Goal: Task Accomplishment & Management: Manage account settings

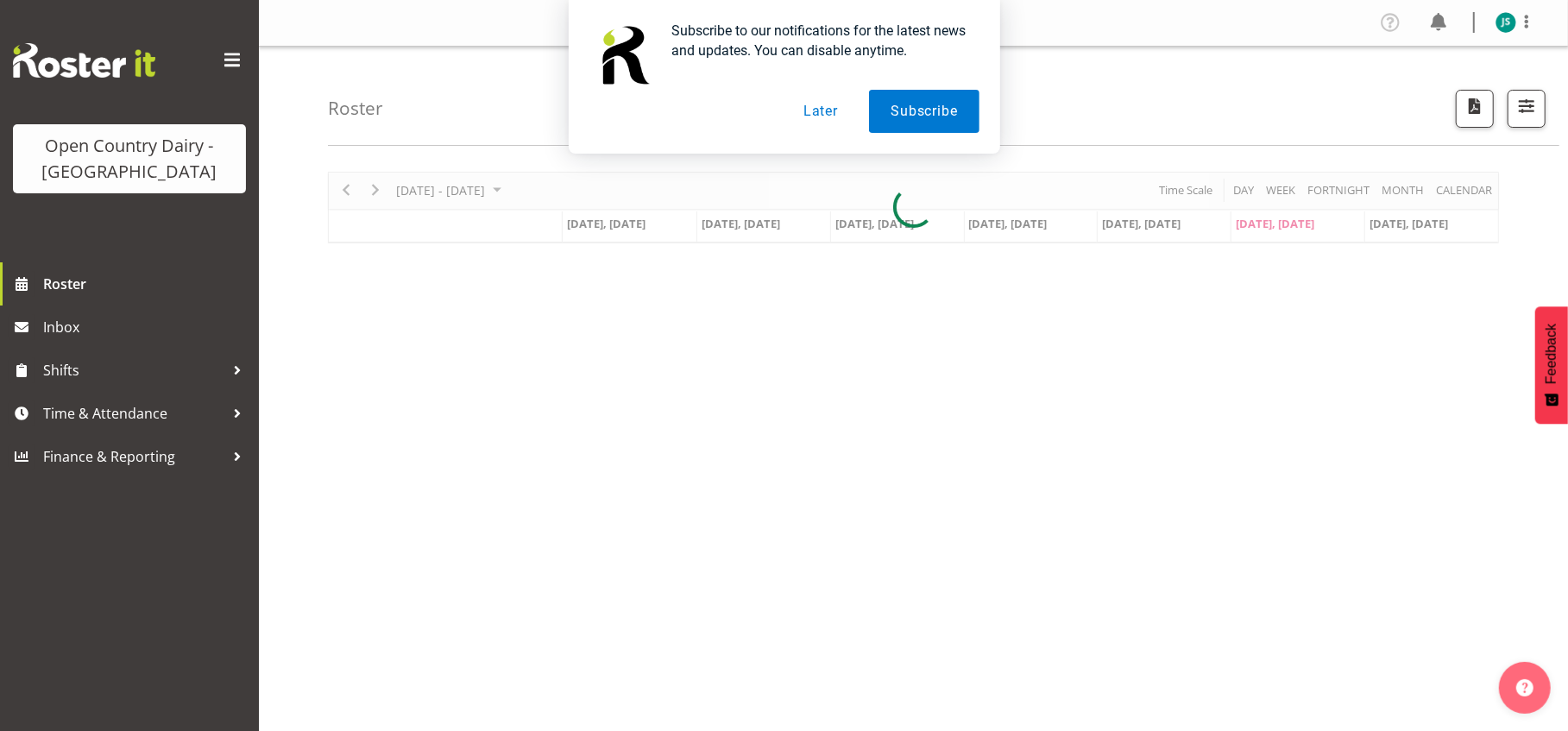
click at [823, 110] on button "Later" at bounding box center [821, 111] width 78 height 43
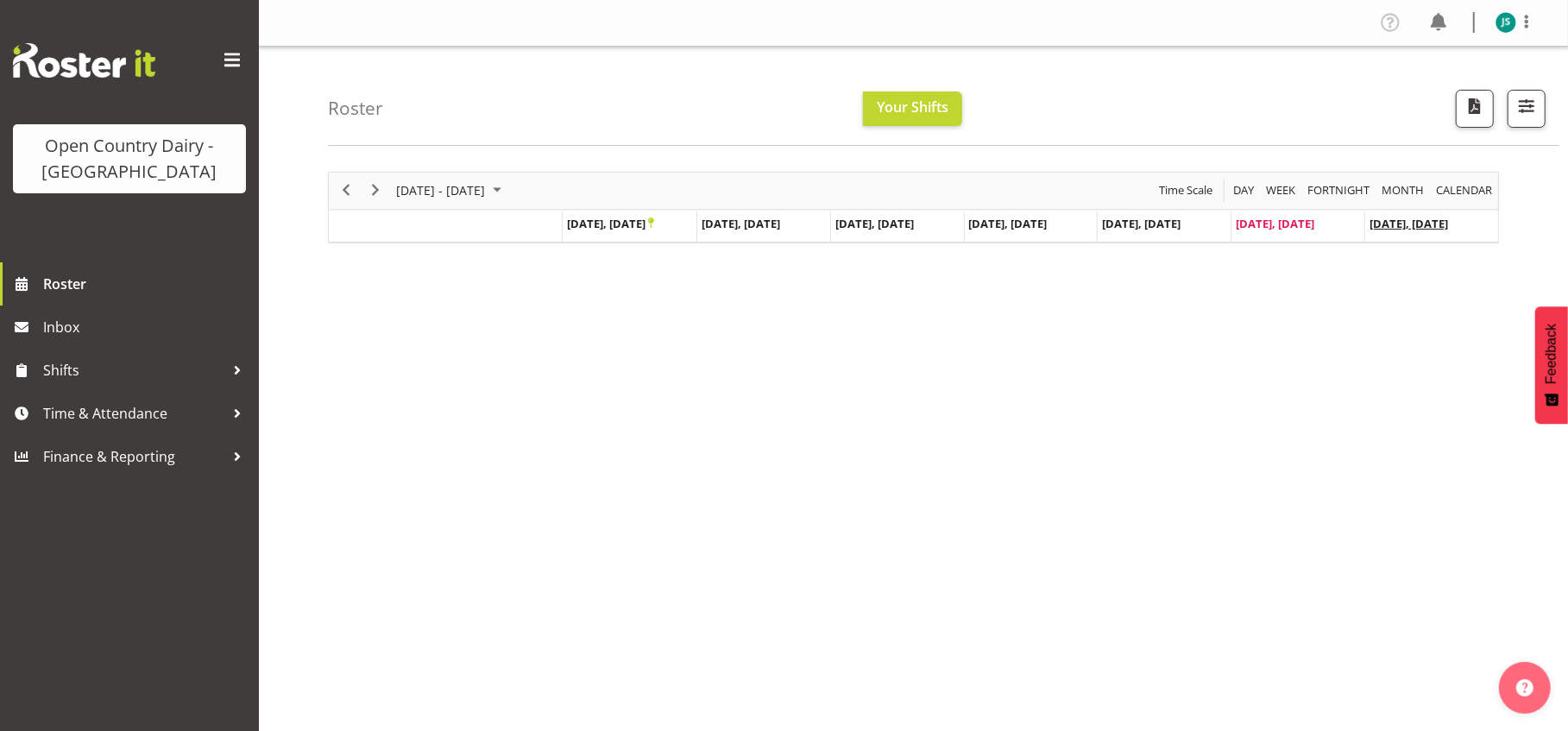
click at [1397, 223] on span "Sep 28, Sunday" at bounding box center [1408, 223] width 78 height 15
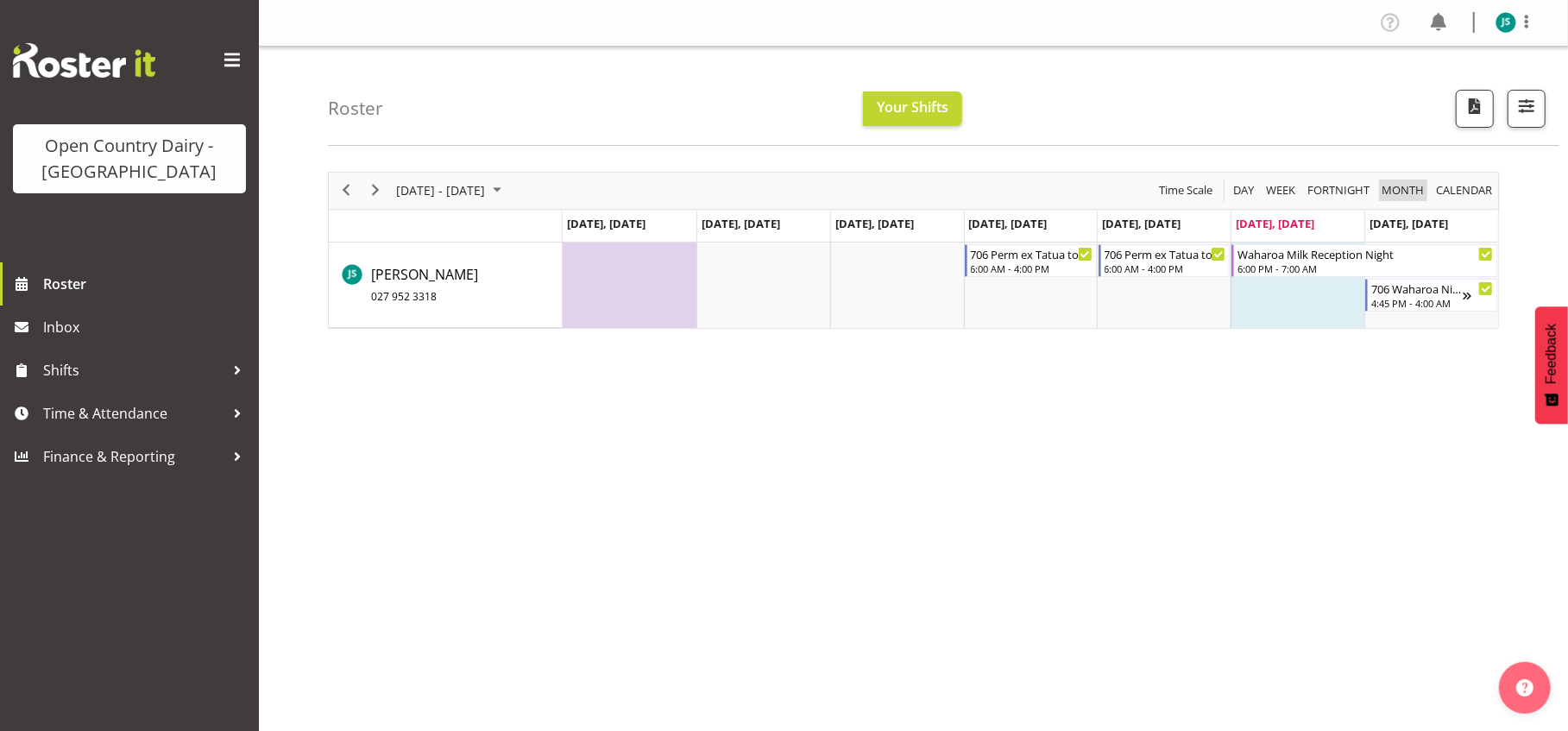
click at [1405, 190] on span "Month" at bounding box center [1402, 190] width 46 height 22
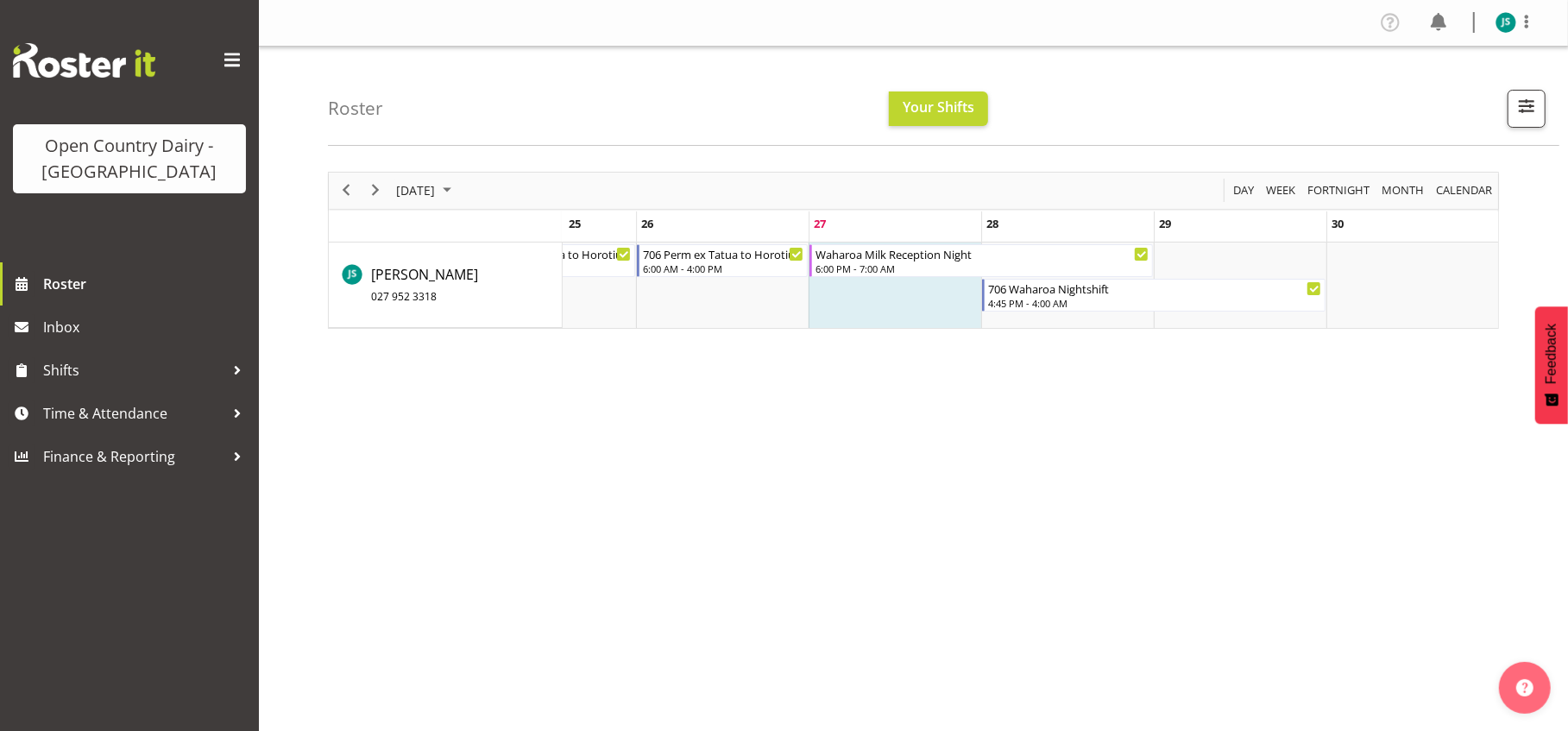
drag, startPoint x: 678, startPoint y: 337, endPoint x: 1456, endPoint y: 240, distance: 784.0
click at [1466, 190] on span "calendar" at bounding box center [1464, 190] width 60 height 22
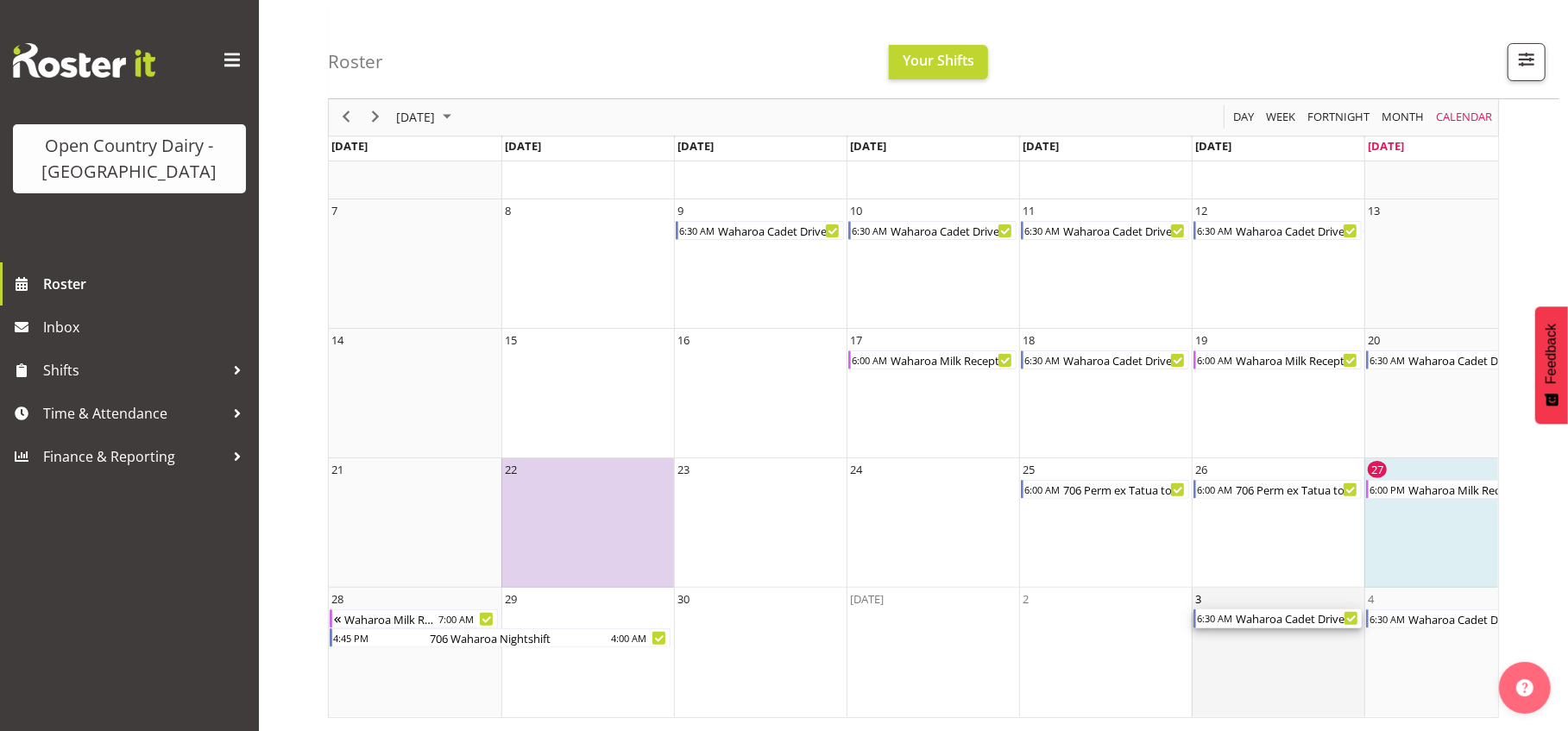
click at [1261, 609] on div "Waharoa Cadet Driver" at bounding box center [1298, 618] width 128 height 19
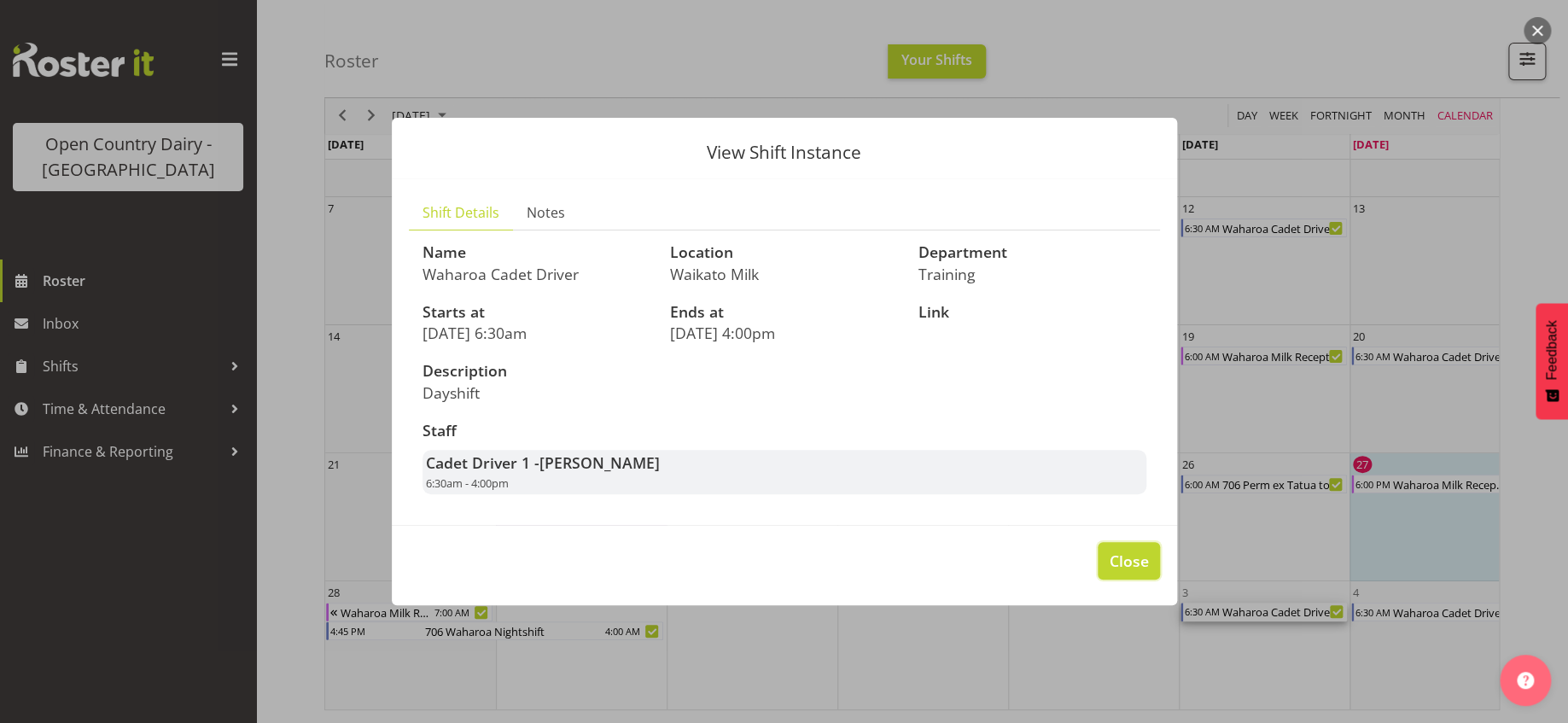
click at [1141, 558] on span "Close" at bounding box center [1128, 561] width 39 height 22
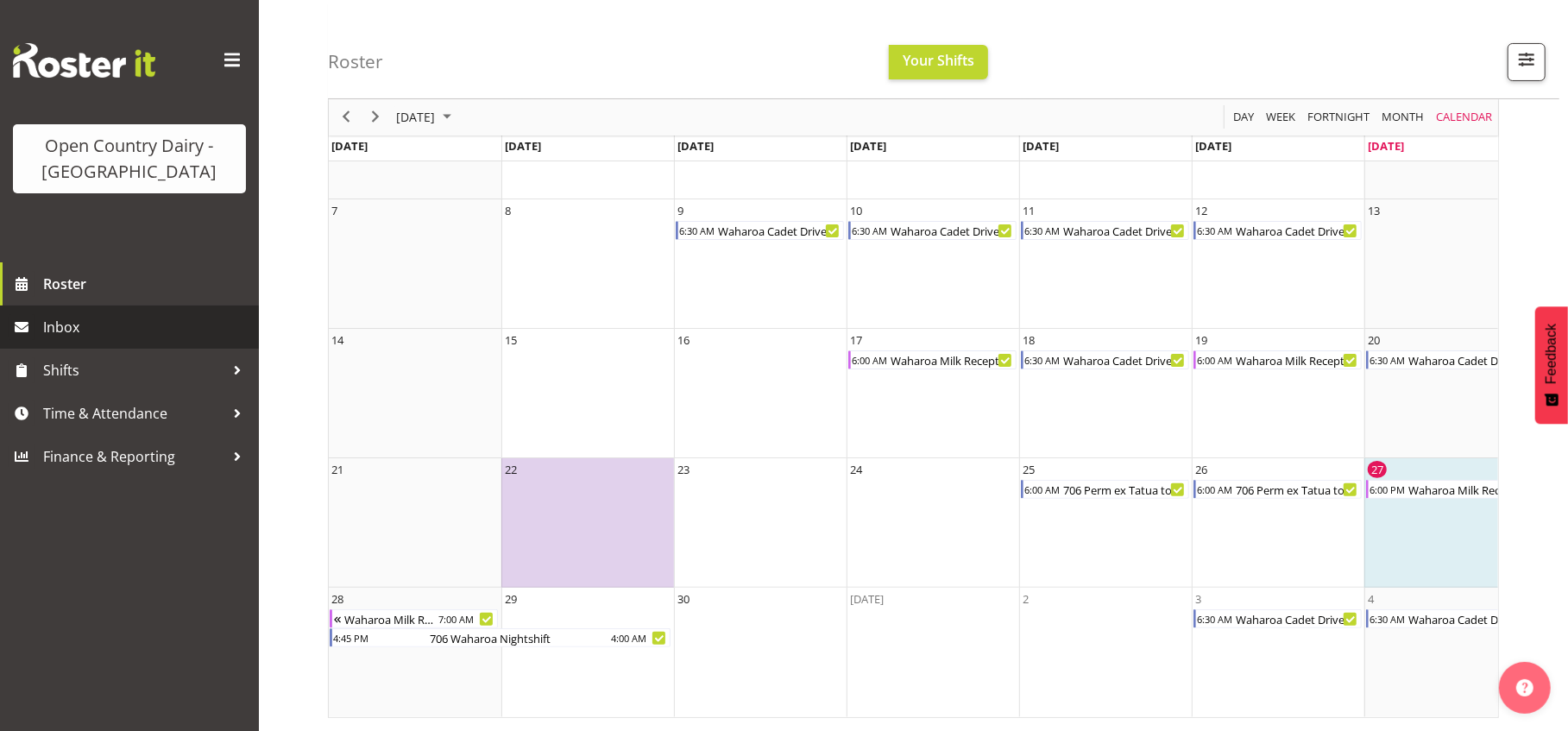
click at [160, 333] on span "Inbox" at bounding box center [147, 327] width 208 height 26
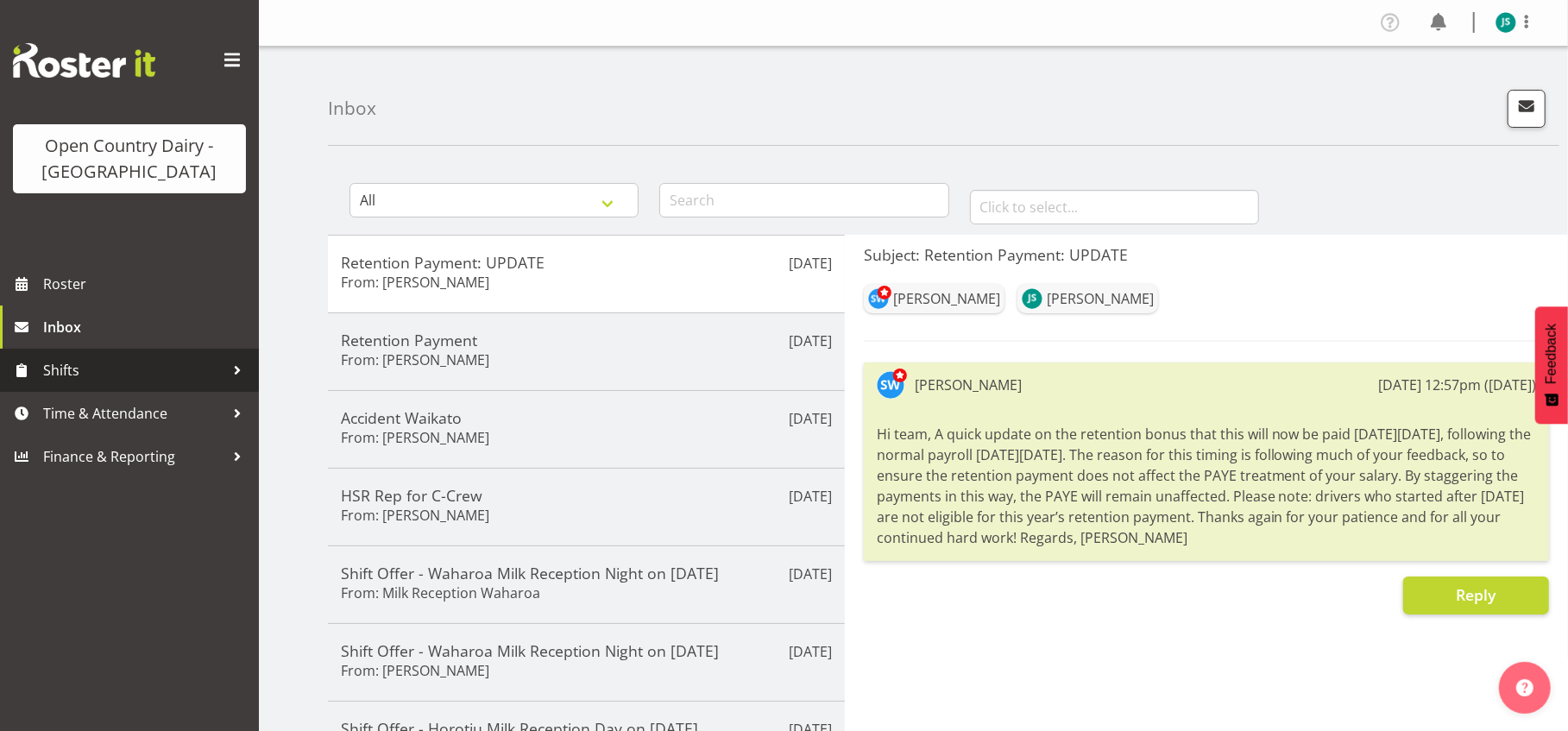
click at [112, 376] on span "Shifts" at bounding box center [134, 370] width 181 height 26
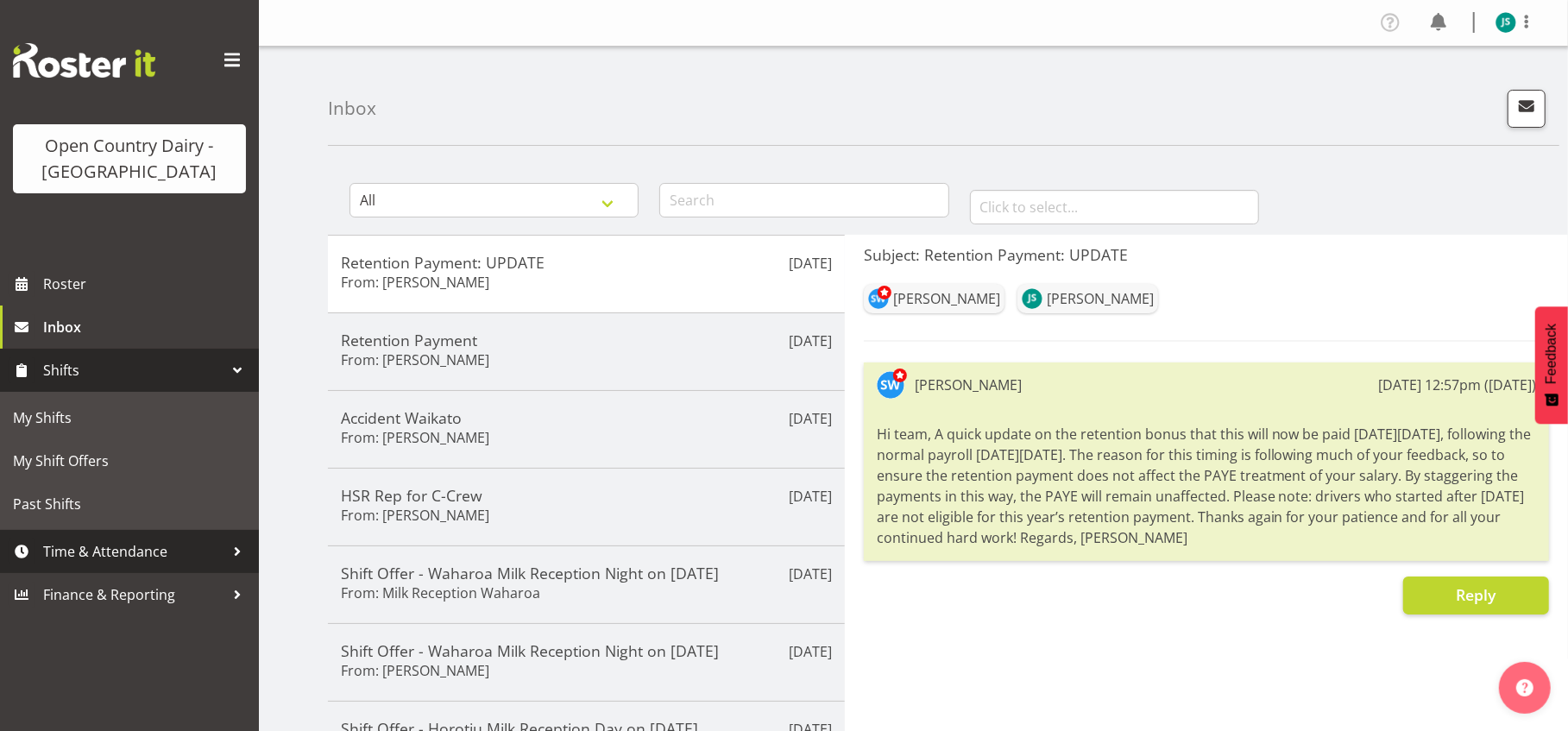
click at [151, 535] on link "Time & Attendance" at bounding box center [129, 551] width 259 height 43
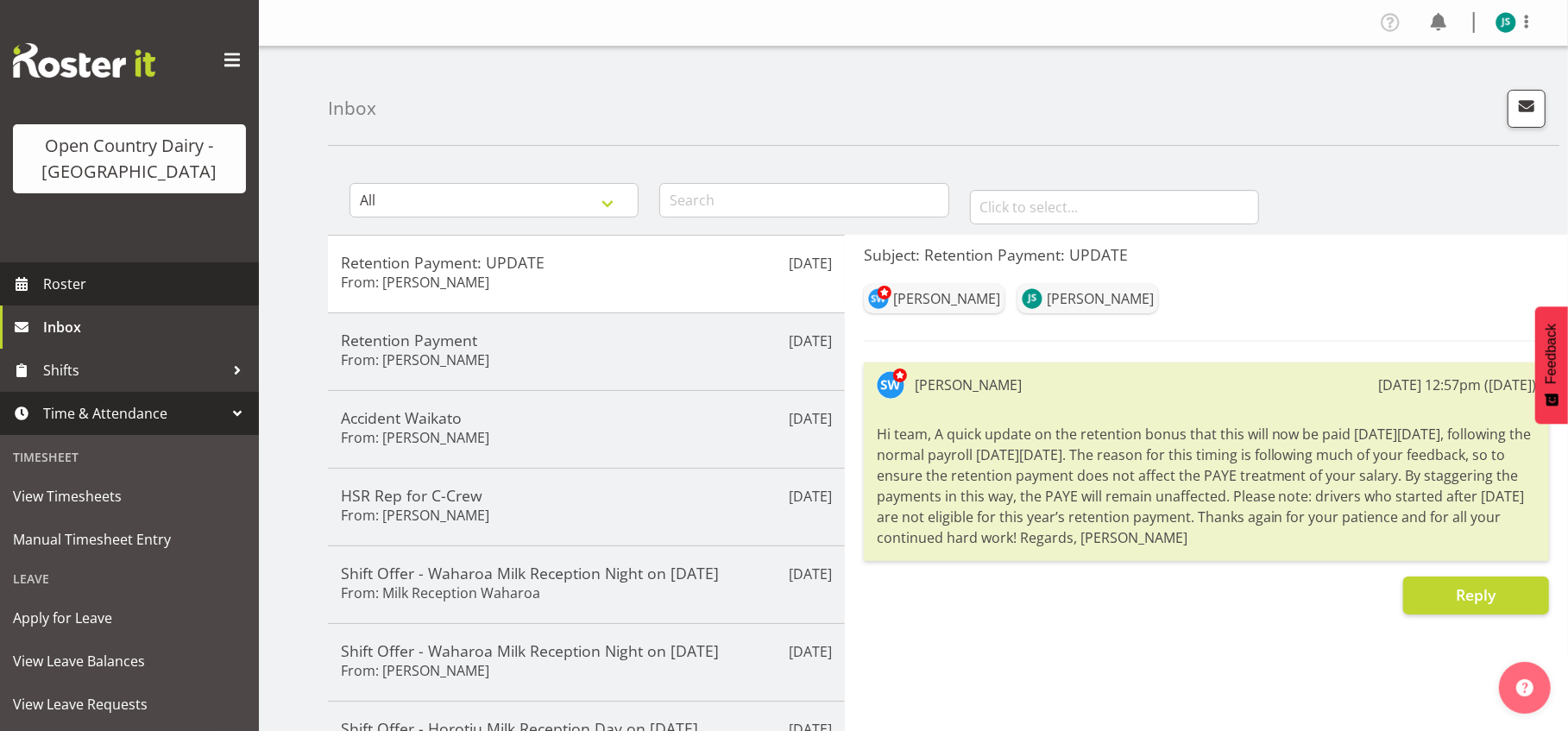
click at [78, 296] on span "Roster" at bounding box center [147, 283] width 208 height 26
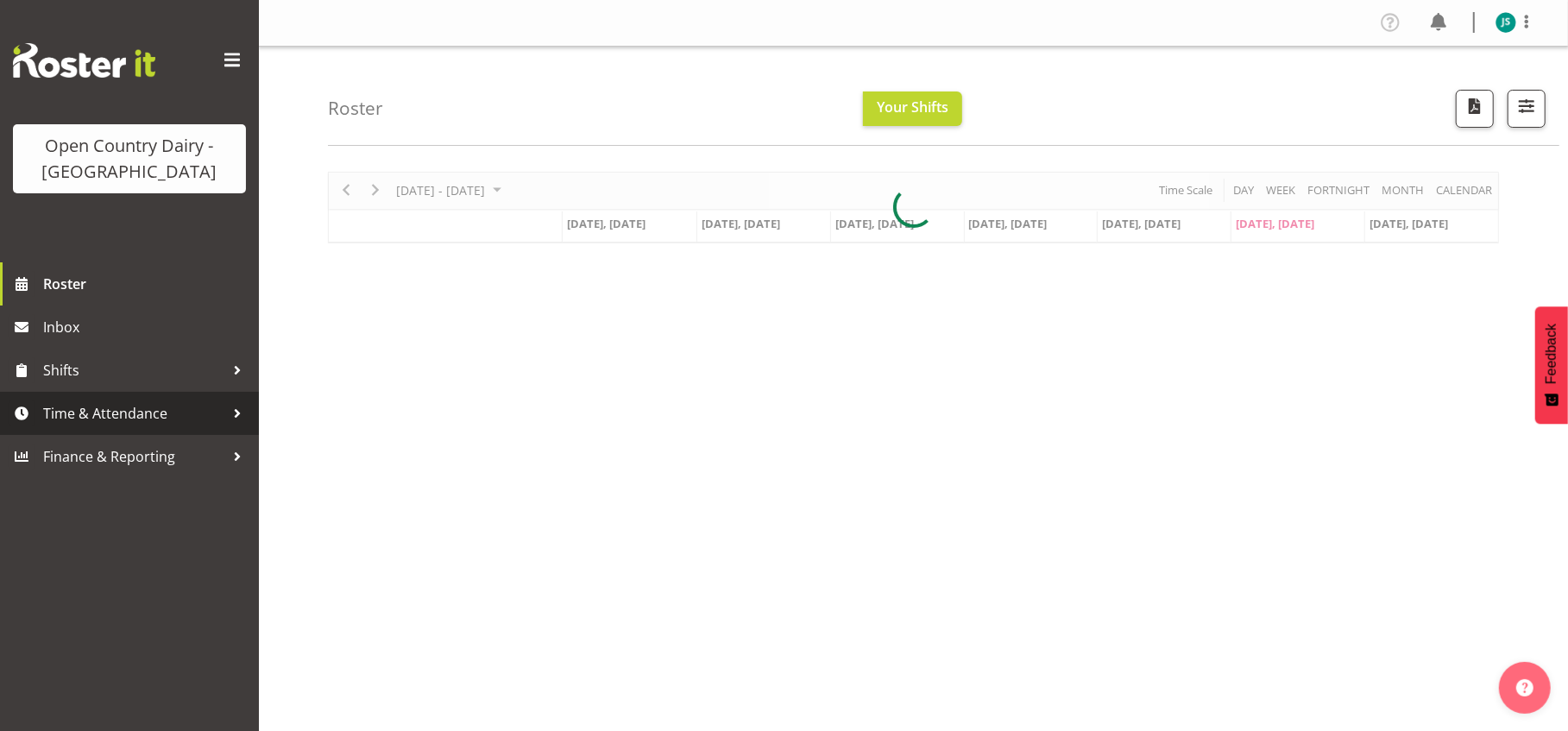
click at [111, 406] on span "Time & Attendance" at bounding box center [134, 413] width 181 height 26
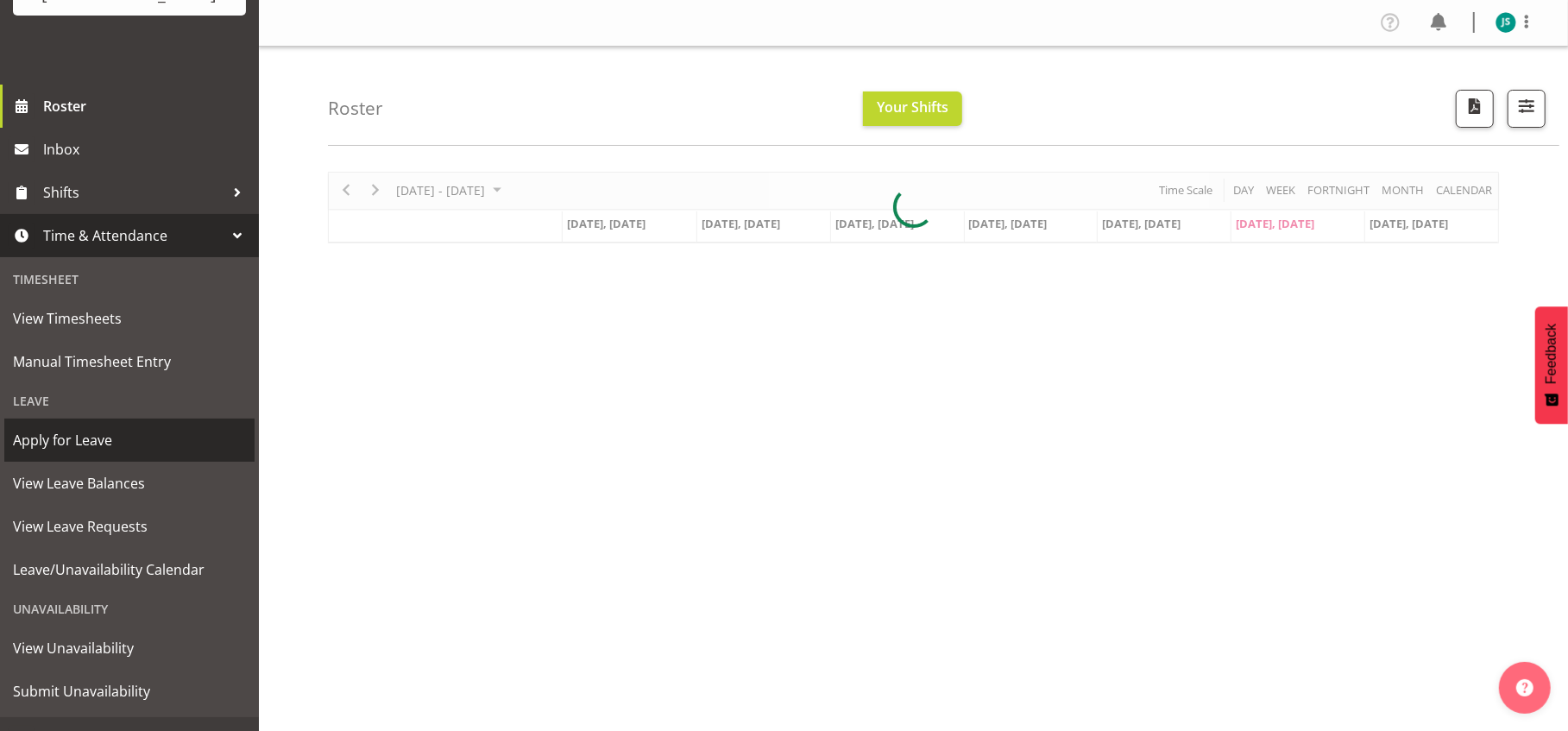
scroll to position [207, 0]
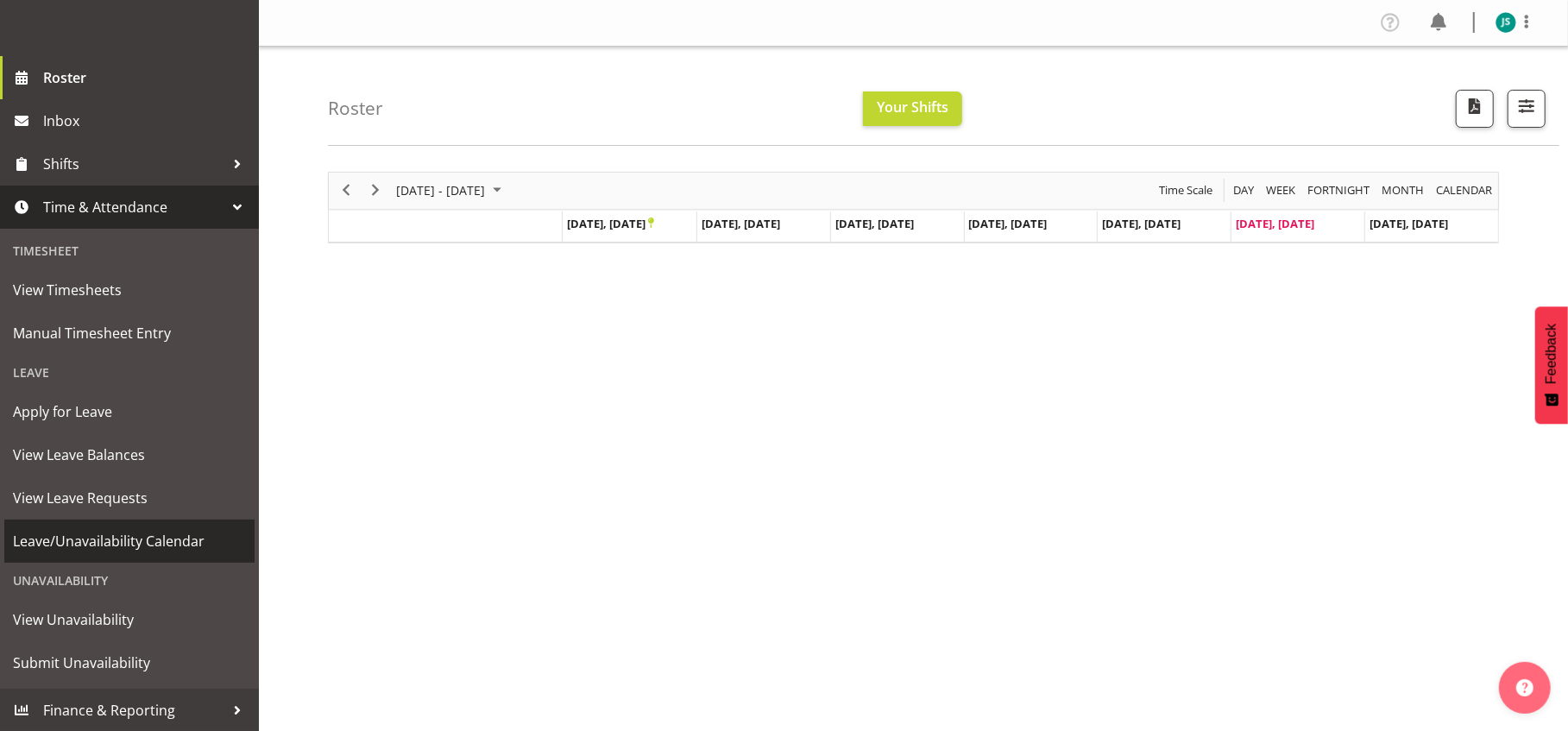
click at [150, 535] on span "Leave/Unavailability Calendar" at bounding box center [129, 541] width 233 height 26
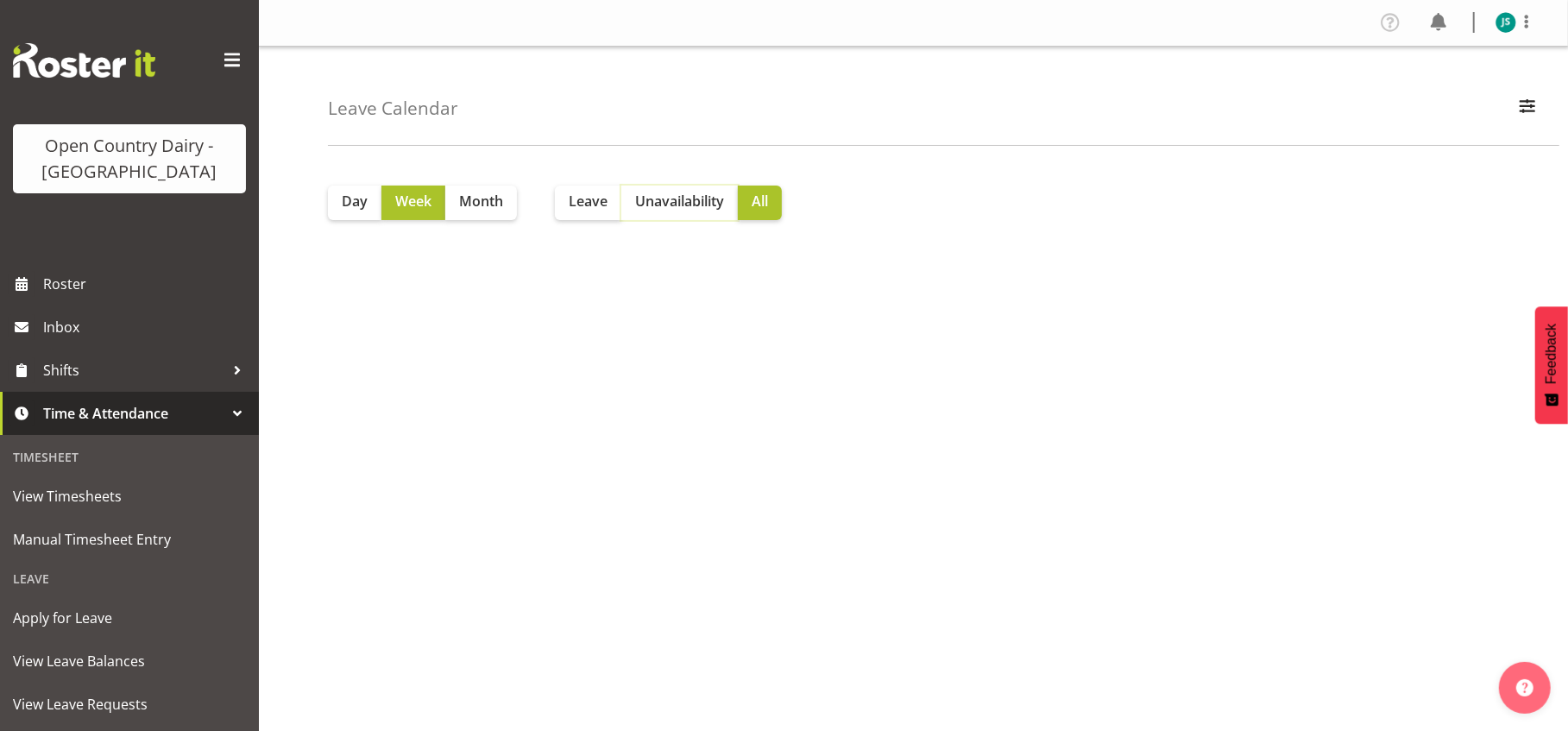
click at [677, 199] on span "Unavailability" at bounding box center [679, 200] width 89 height 21
click at [572, 197] on span "Leave" at bounding box center [587, 200] width 39 height 21
click at [1534, 120] on button "button" at bounding box center [1527, 108] width 36 height 38
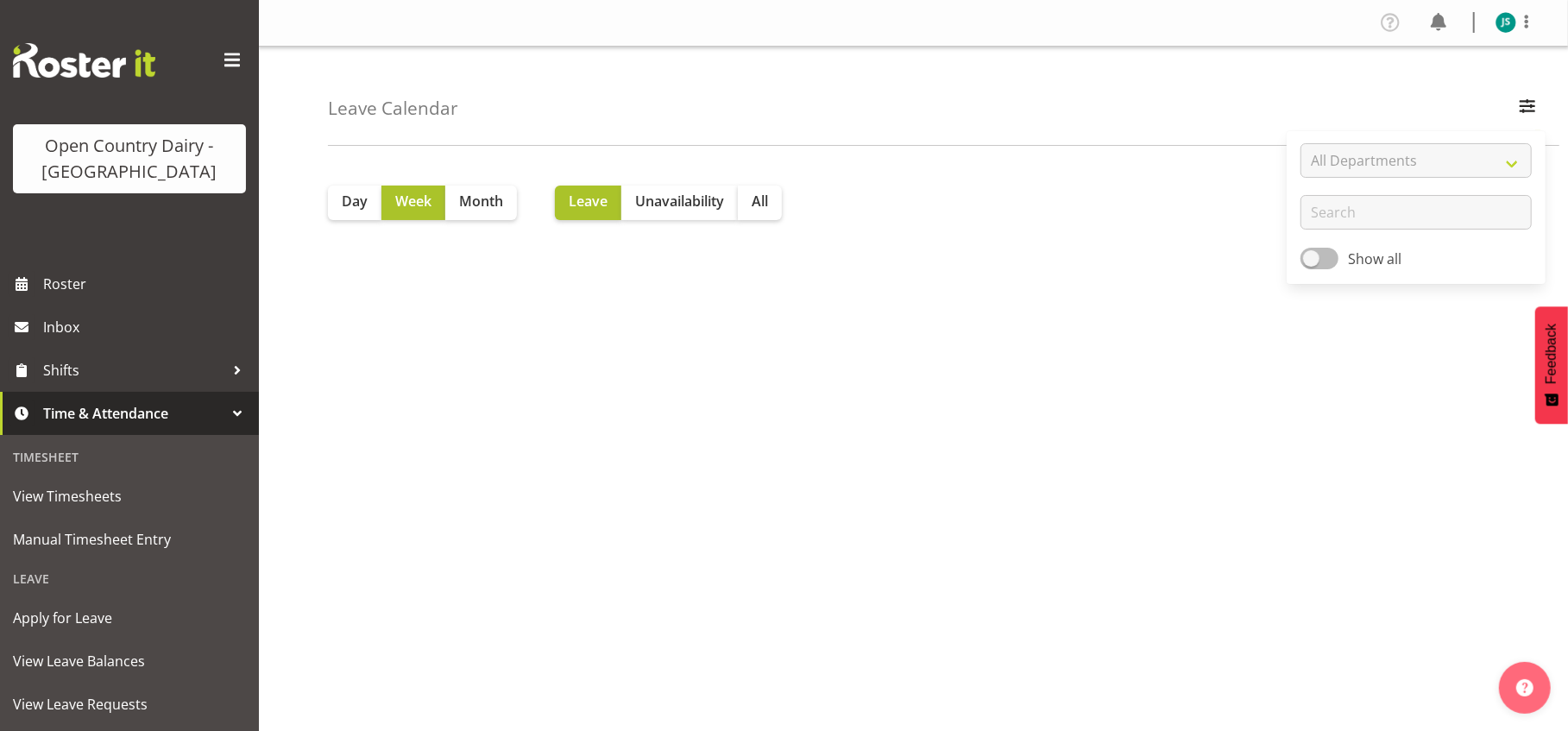
click at [1309, 259] on span at bounding box center [1319, 259] width 38 height 22
click at [1309, 259] on input "Show all" at bounding box center [1305, 258] width 11 height 11
checkbox input "true"
click at [991, 208] on div "Day Week Month Leave Unavailability All" at bounding box center [913, 196] width 1171 height 49
click at [644, 198] on span "Unavailability" at bounding box center [679, 200] width 89 height 21
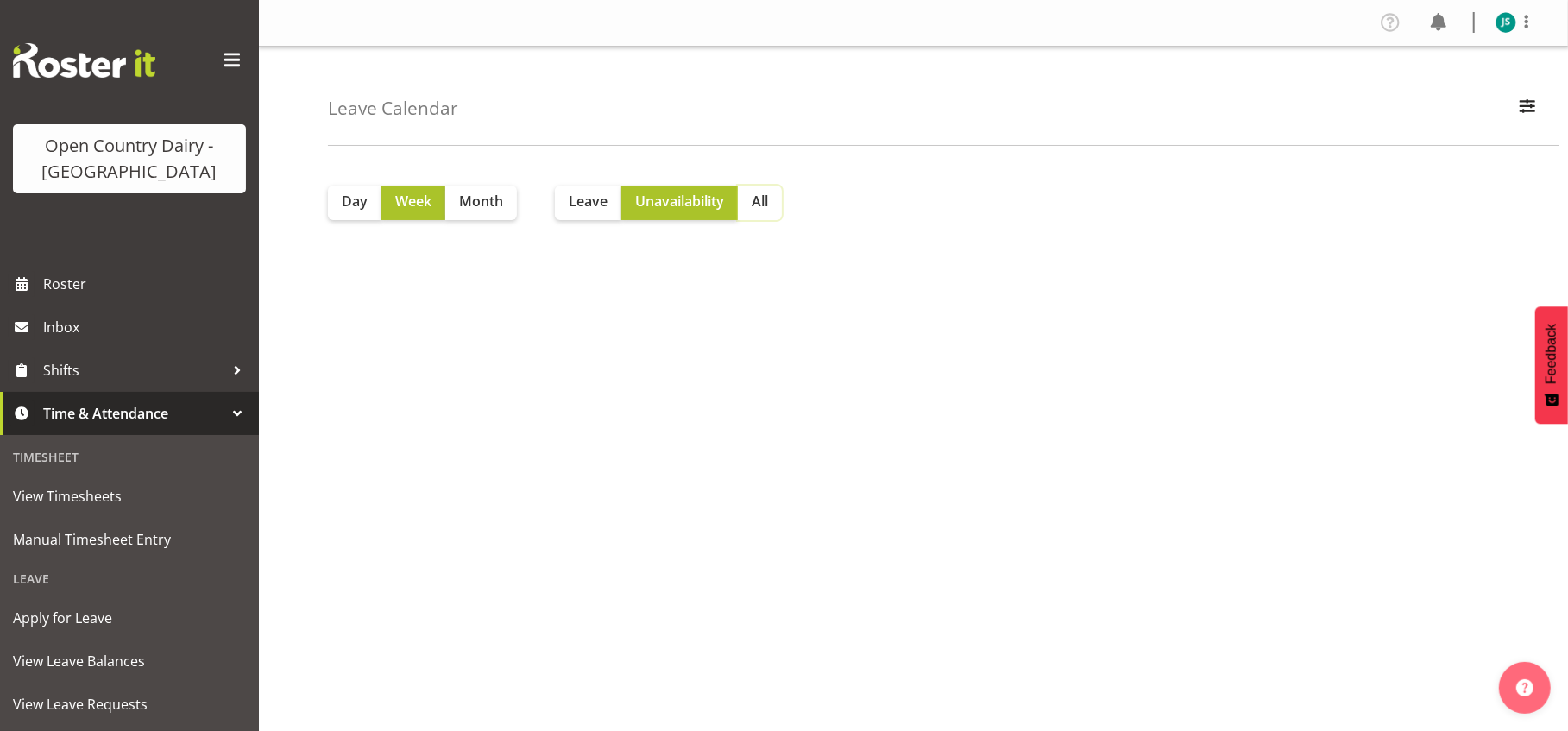
click at [752, 198] on button "All" at bounding box center [760, 203] width 44 height 34
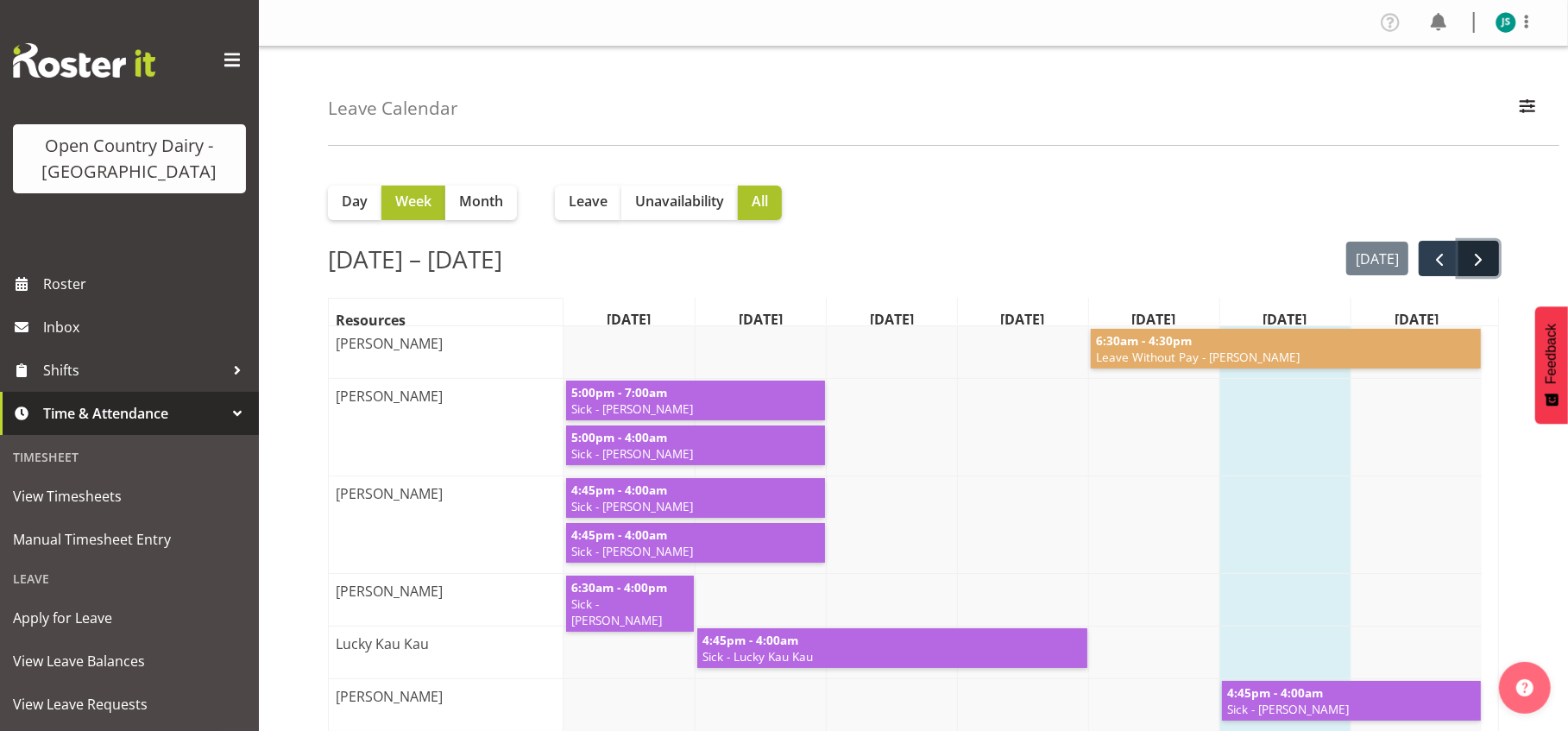
click at [1486, 268] on span "next" at bounding box center [1479, 259] width 21 height 21
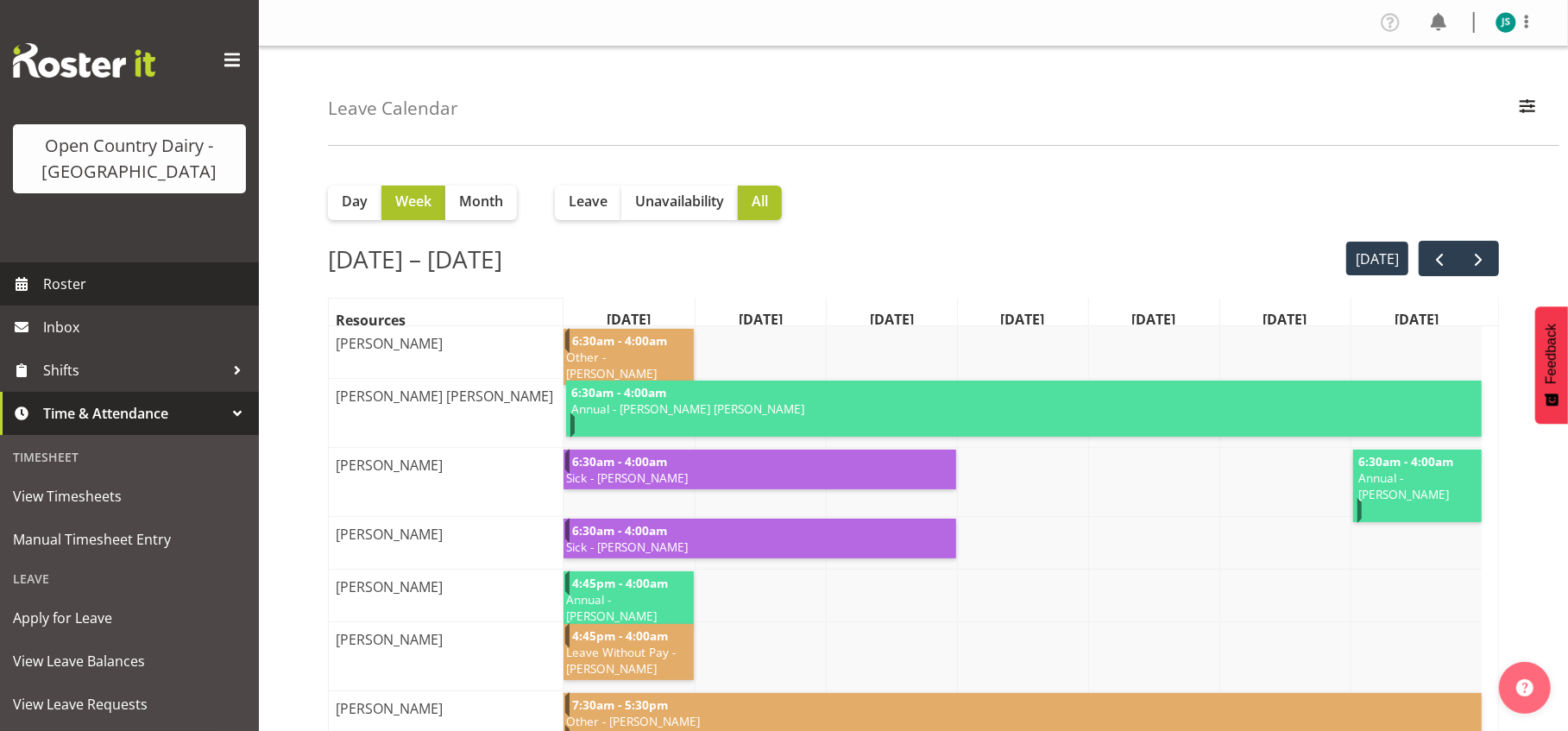
click at [76, 286] on span "Roster" at bounding box center [147, 283] width 208 height 26
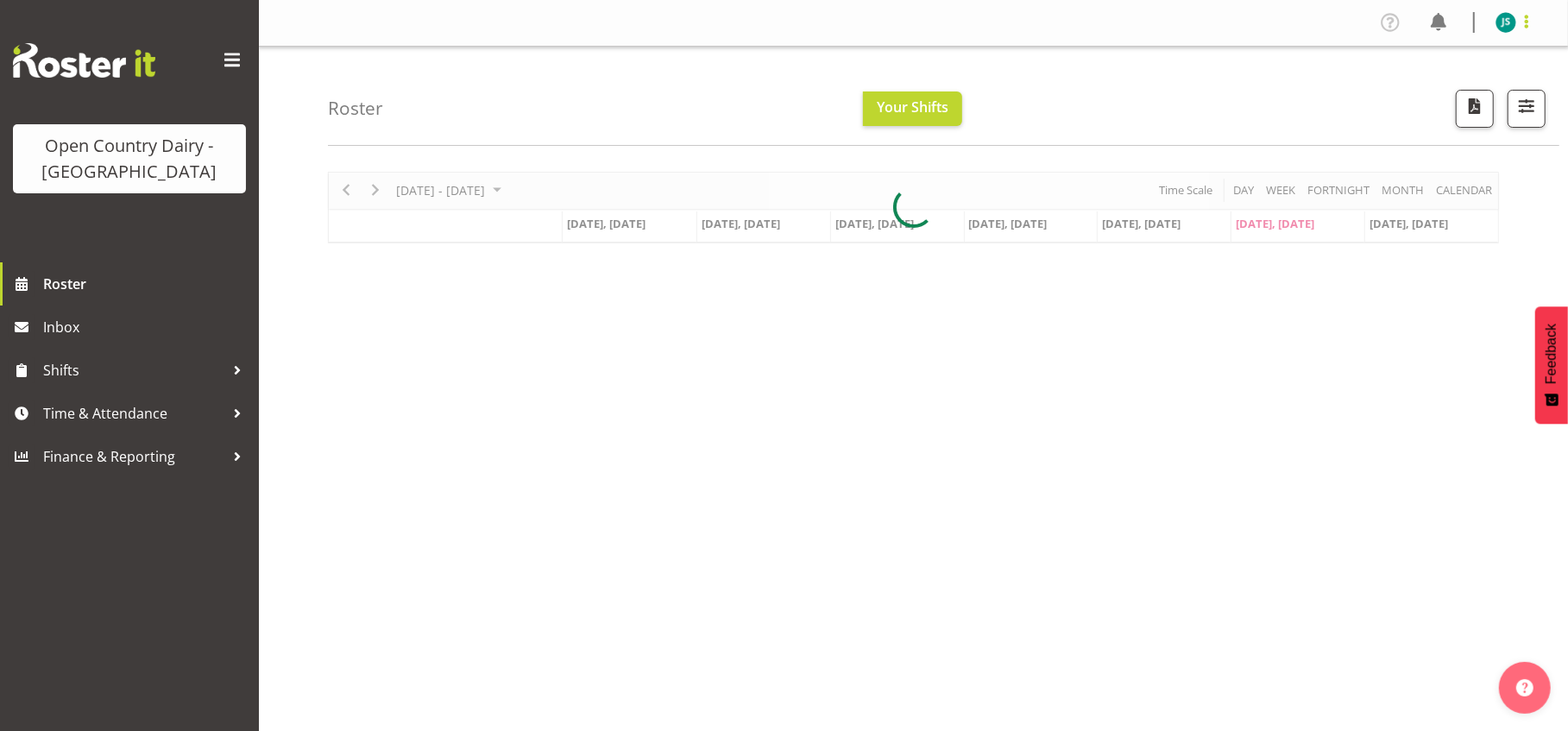
click at [1522, 27] on span at bounding box center [1526, 21] width 21 height 21
click at [1473, 65] on link "Profile" at bounding box center [1454, 60] width 166 height 31
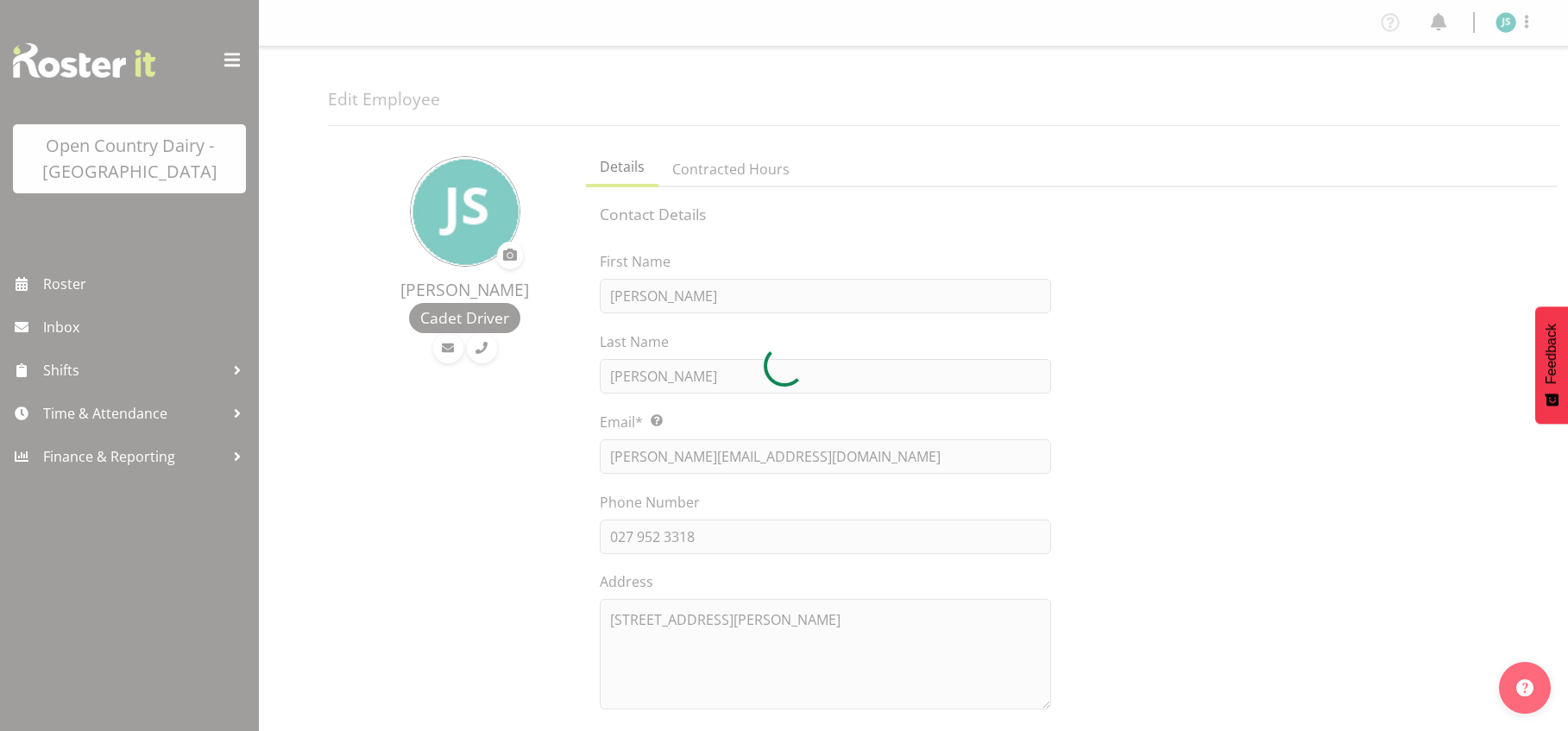
select select "TimelineWeek"
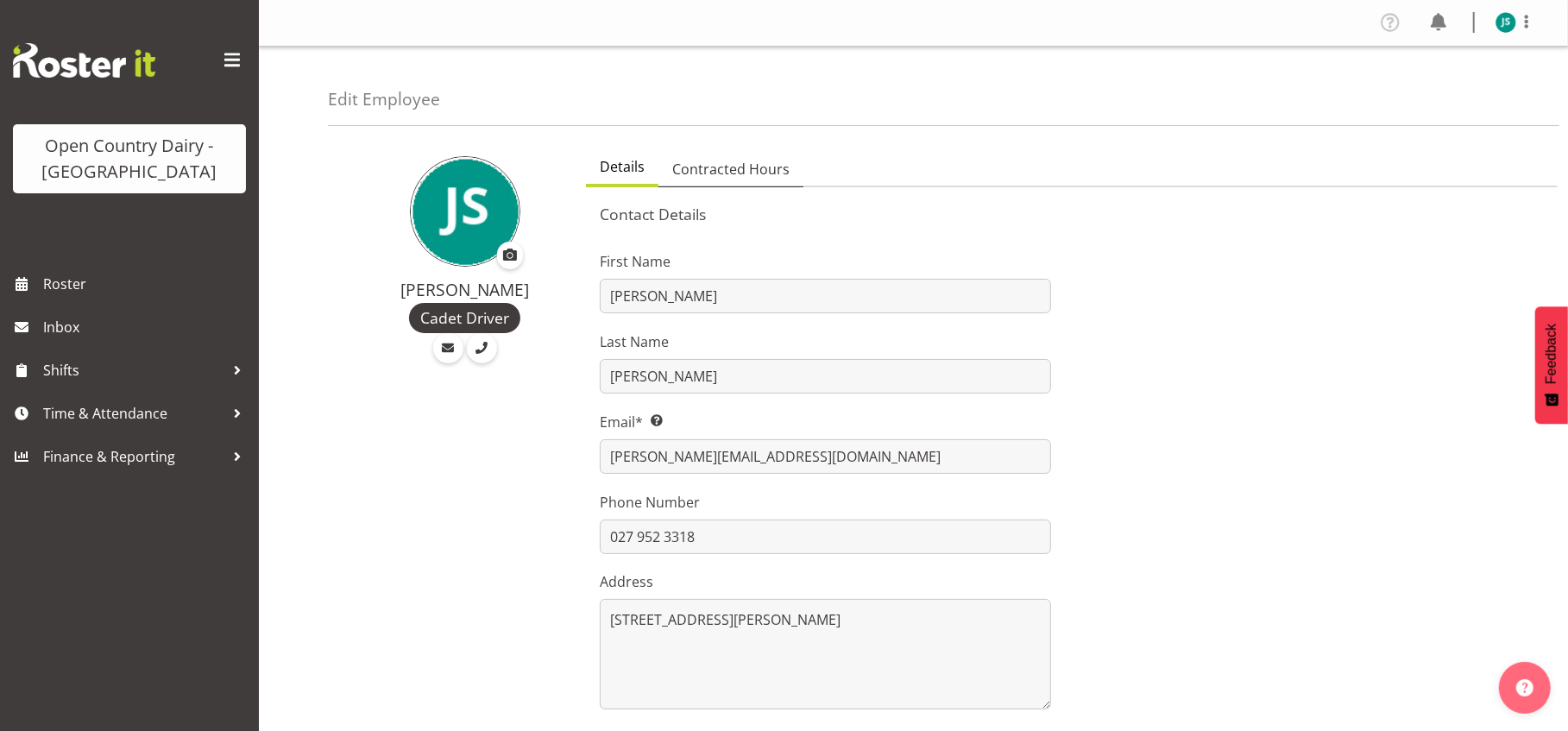
click at [740, 179] on span "Contracted Hours" at bounding box center [731, 169] width 117 height 21
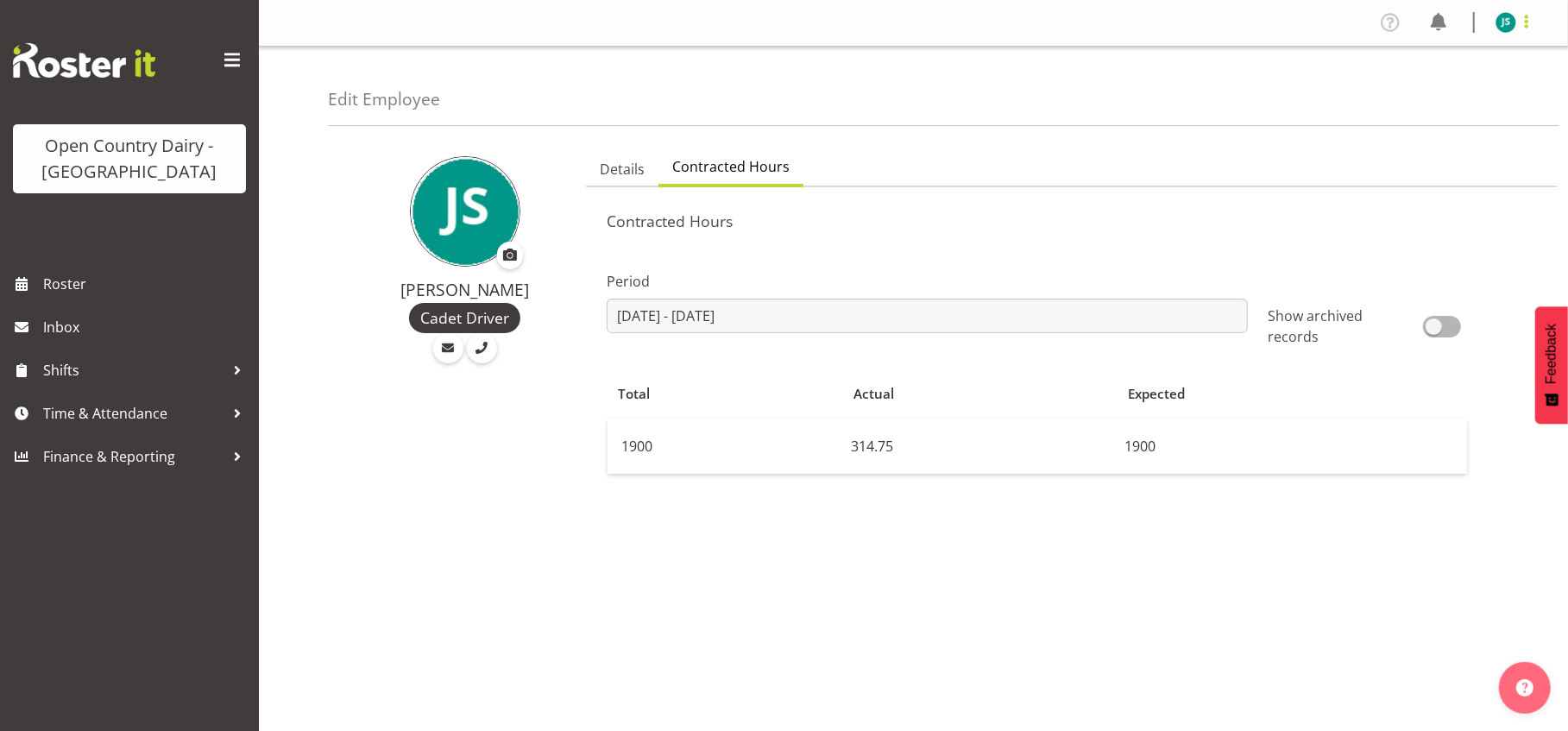
click at [1517, 20] on span at bounding box center [1526, 21] width 21 height 21
click at [1462, 93] on link "Log Out" at bounding box center [1454, 90] width 166 height 31
